Goal: Navigation & Orientation: Find specific page/section

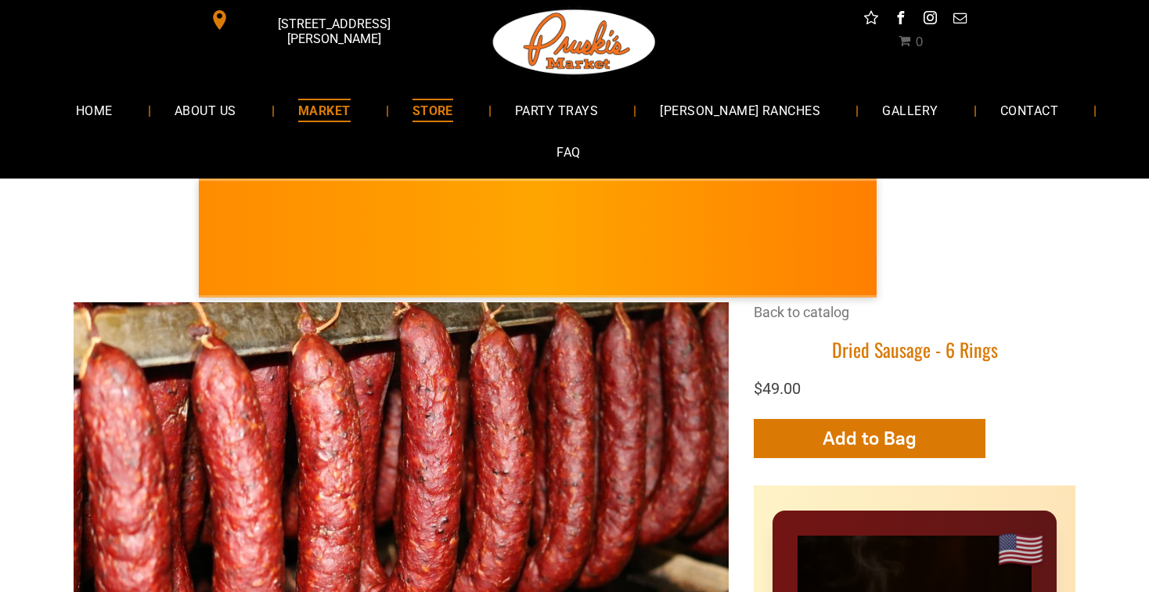
click at [347, 101] on span "MARKET" at bounding box center [324, 110] width 52 height 23
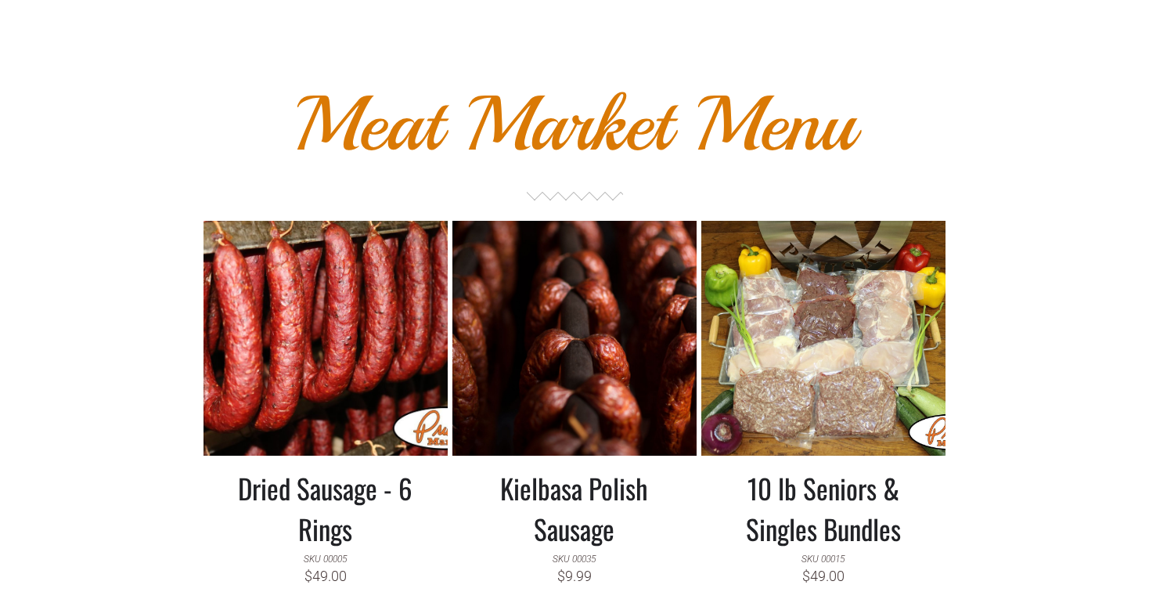
scroll to position [1322, 0]
